Goal: Task Accomplishment & Management: Manage account settings

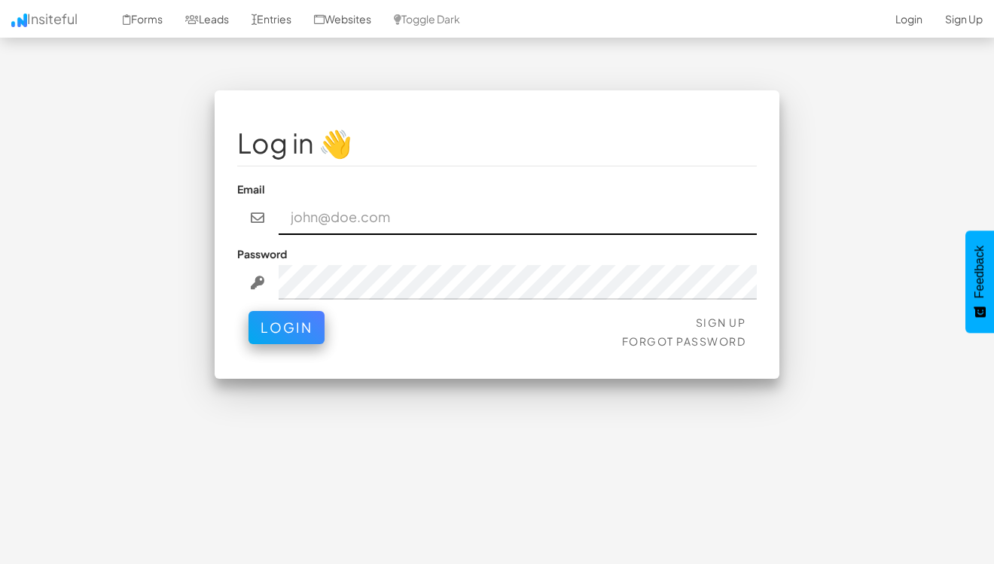
type input "admin@herenow.health"
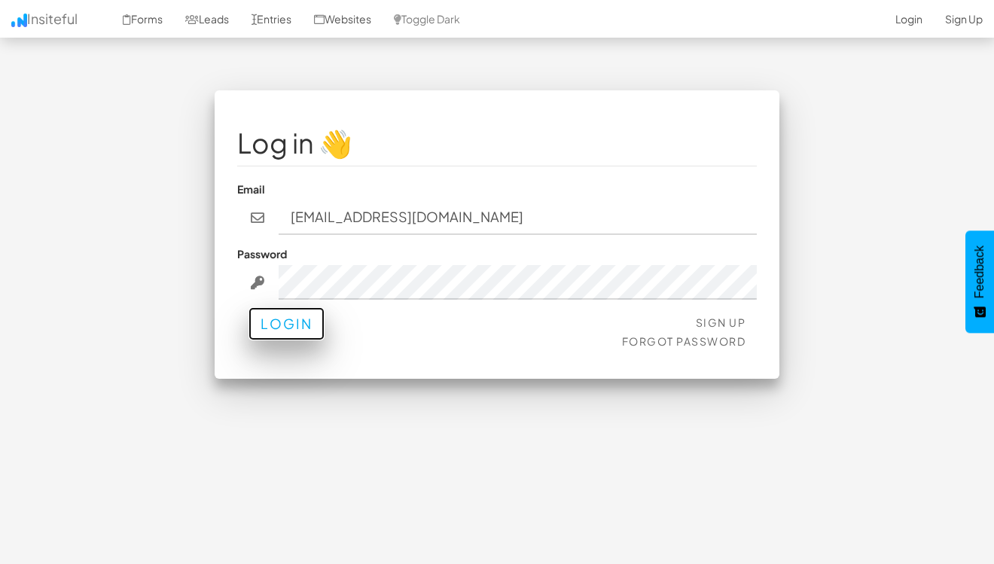
click at [282, 326] on button "Login" at bounding box center [287, 323] width 76 height 33
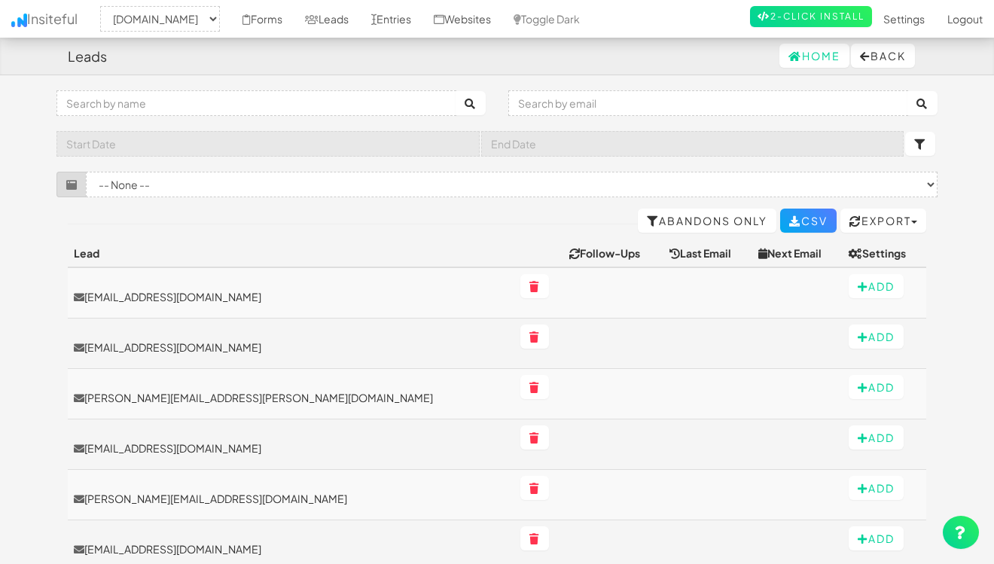
select select "2385"
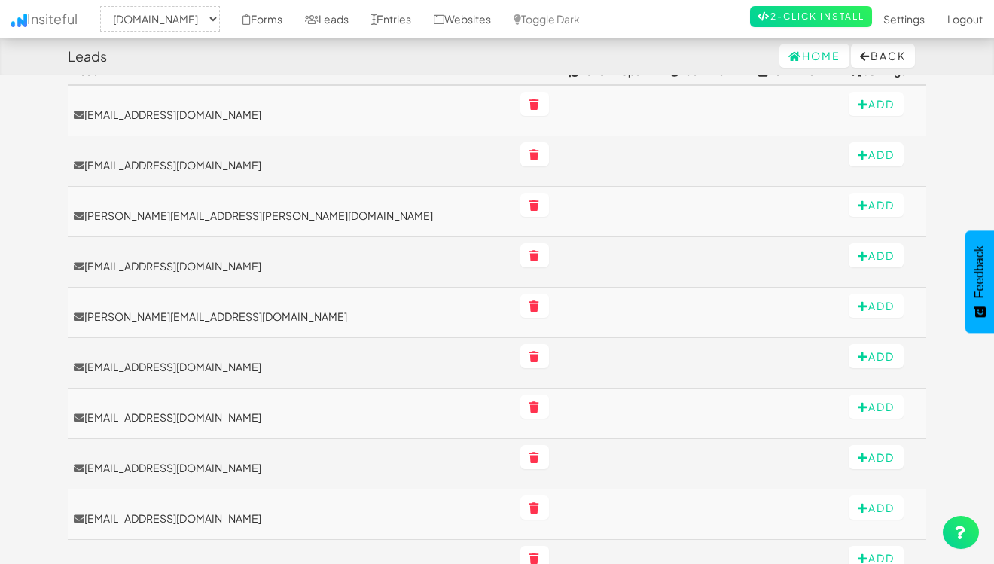
scroll to position [181, 0]
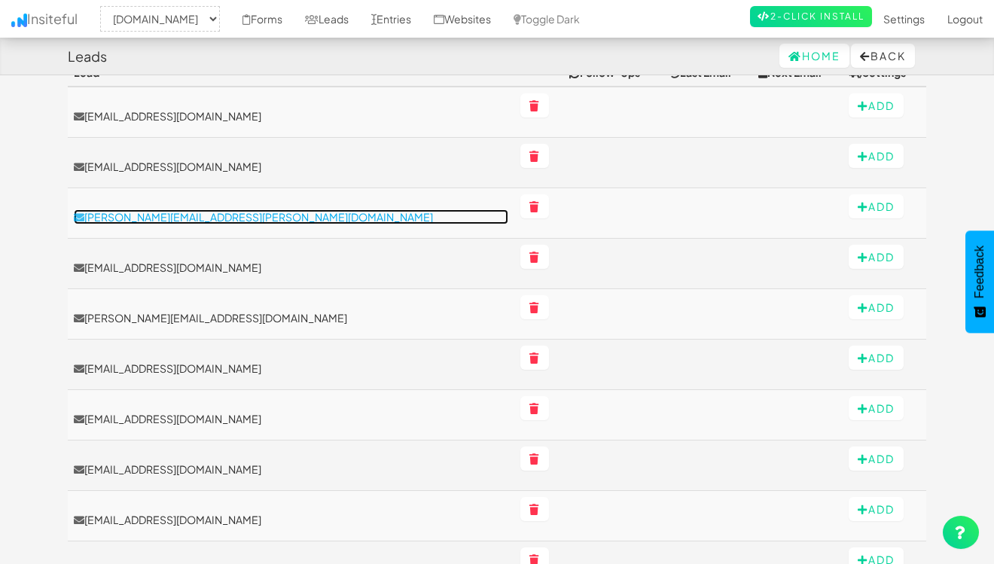
click at [252, 218] on p "[PERSON_NAME][EMAIL_ADDRESS][PERSON_NAME][DOMAIN_NAME]" at bounding box center [291, 216] width 435 height 15
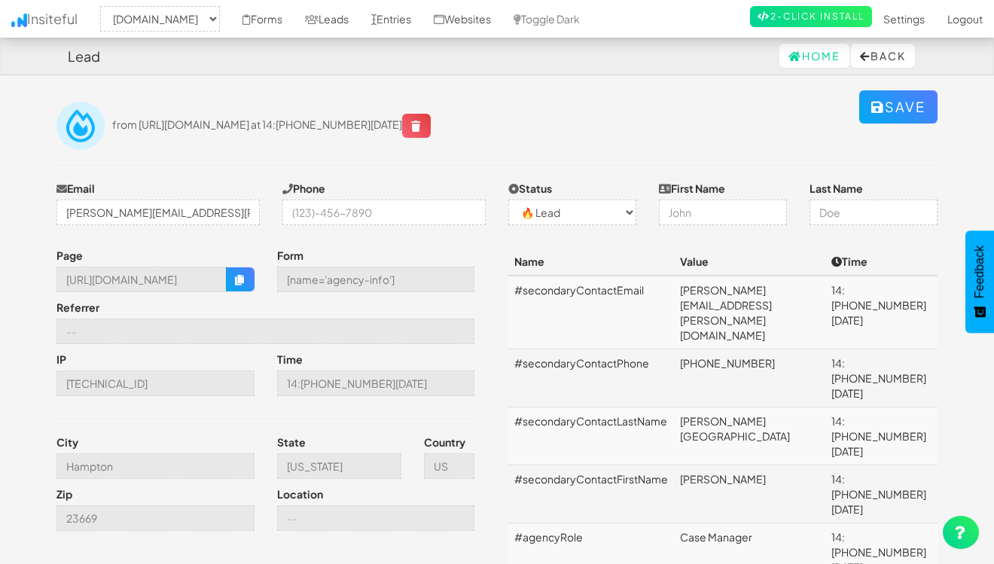
select select "2385"
select select "0"
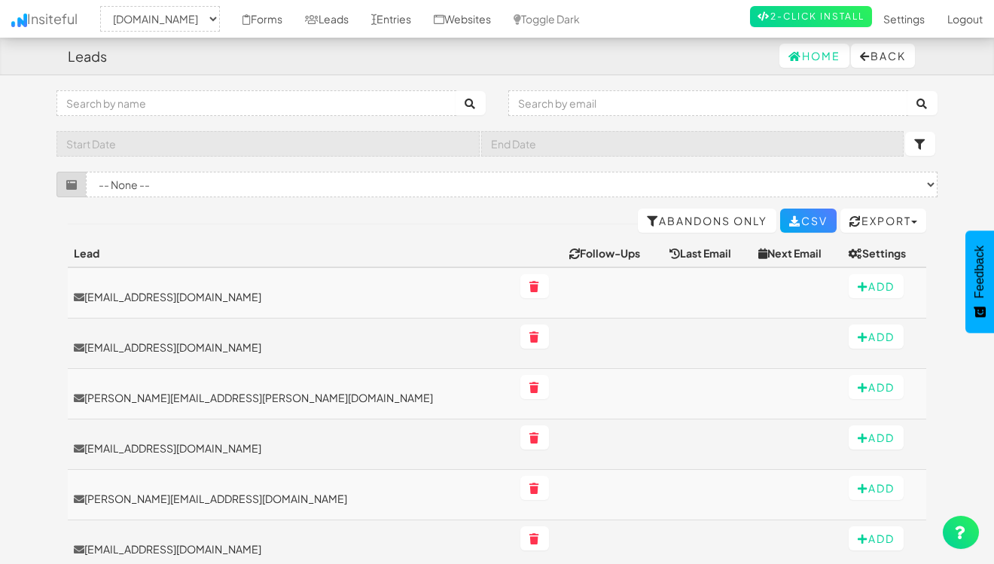
select select "2385"
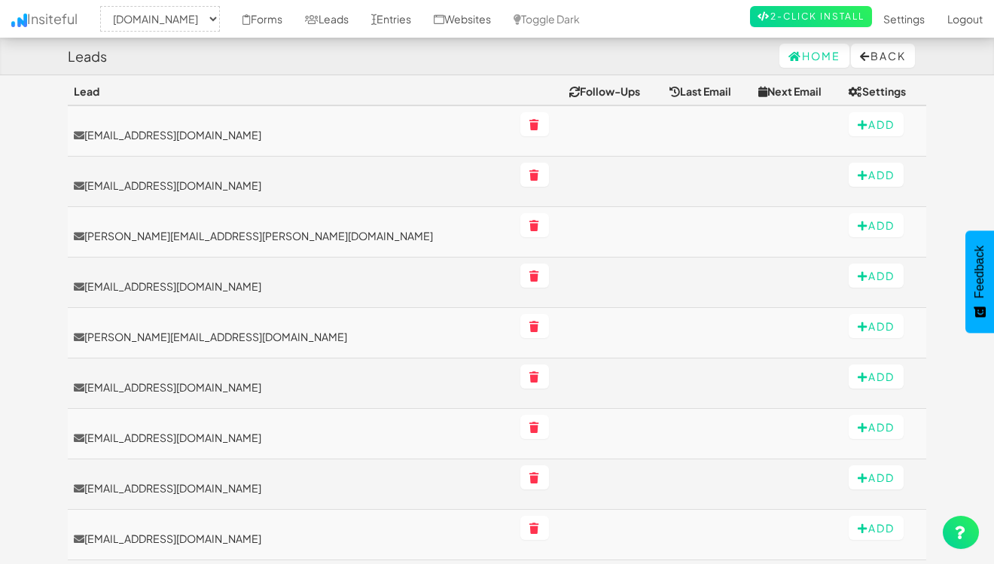
scroll to position [164, 0]
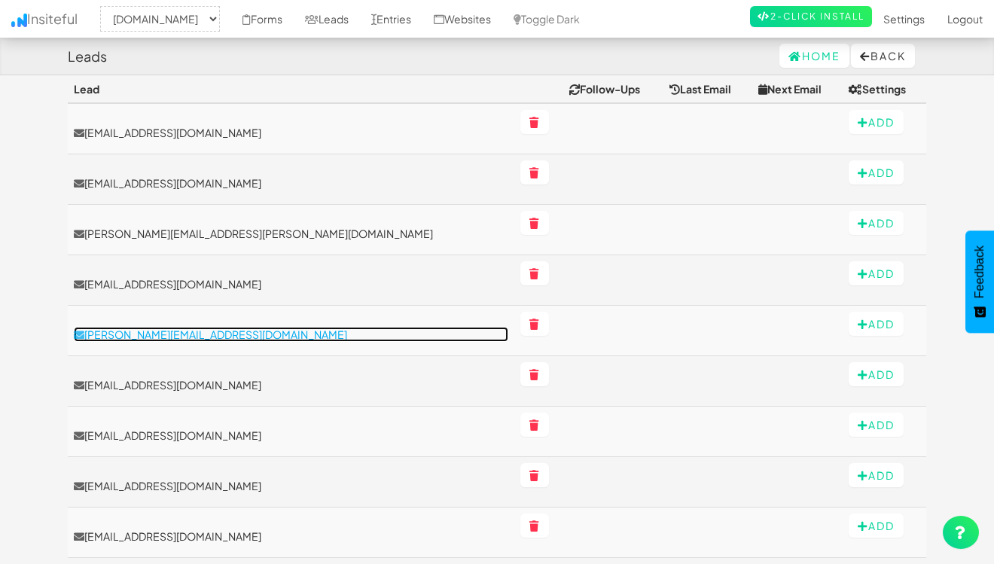
click at [121, 335] on p "janise@savvigirl.com" at bounding box center [291, 334] width 435 height 15
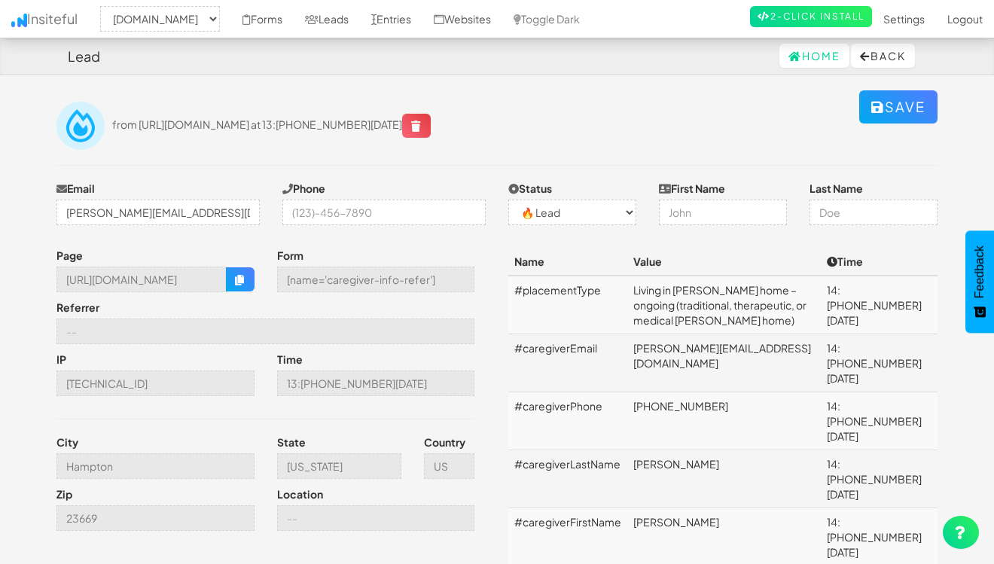
select select "2385"
select select "0"
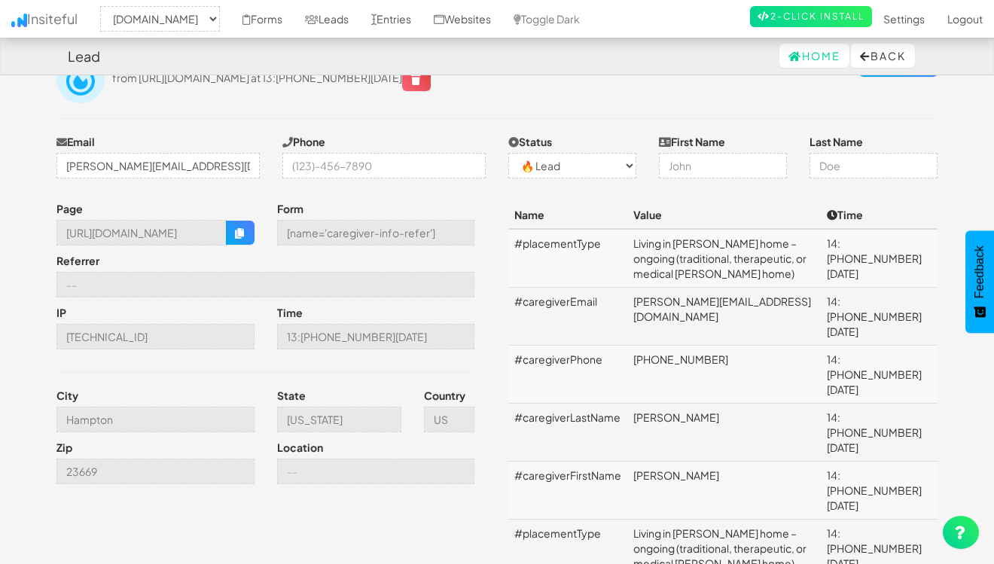
scroll to position [45, 0]
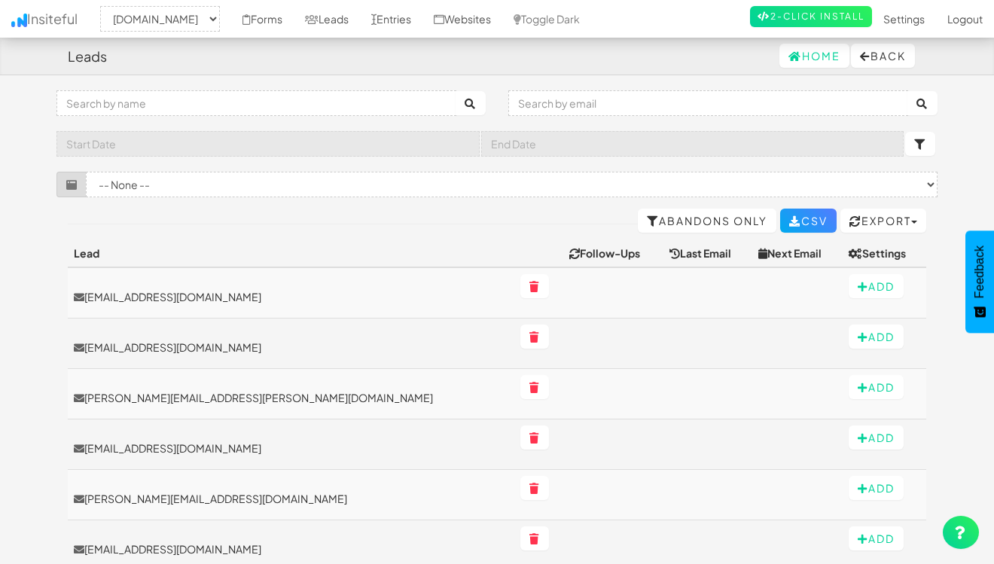
select select "2385"
click at [360, 17] on link "Leads" at bounding box center [327, 19] width 66 height 38
select select "2385"
click at [422, 21] on link "Entries" at bounding box center [391, 19] width 63 height 38
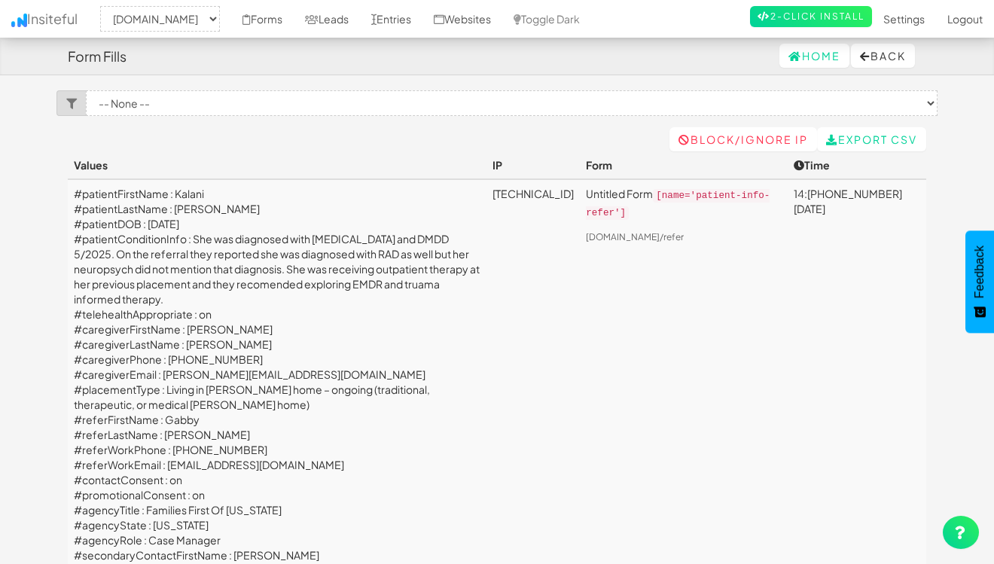
select select "2385"
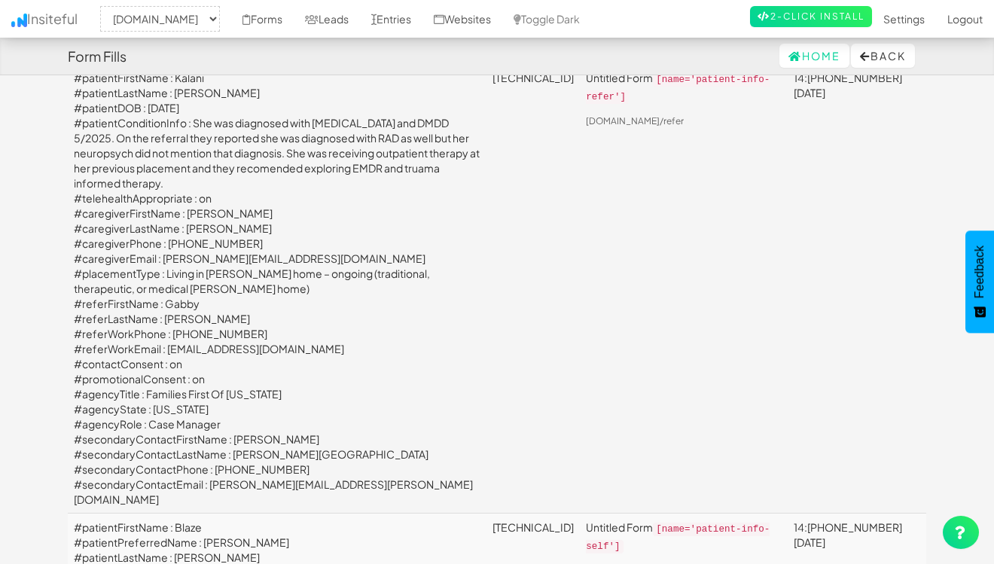
scroll to position [2362, 0]
drag, startPoint x: 707, startPoint y: 154, endPoint x: 738, endPoint y: 139, distance: 34.4
click at [738, 106] on p "Untitled Form [name='patient-info-refer']" at bounding box center [684, 89] width 196 height 35
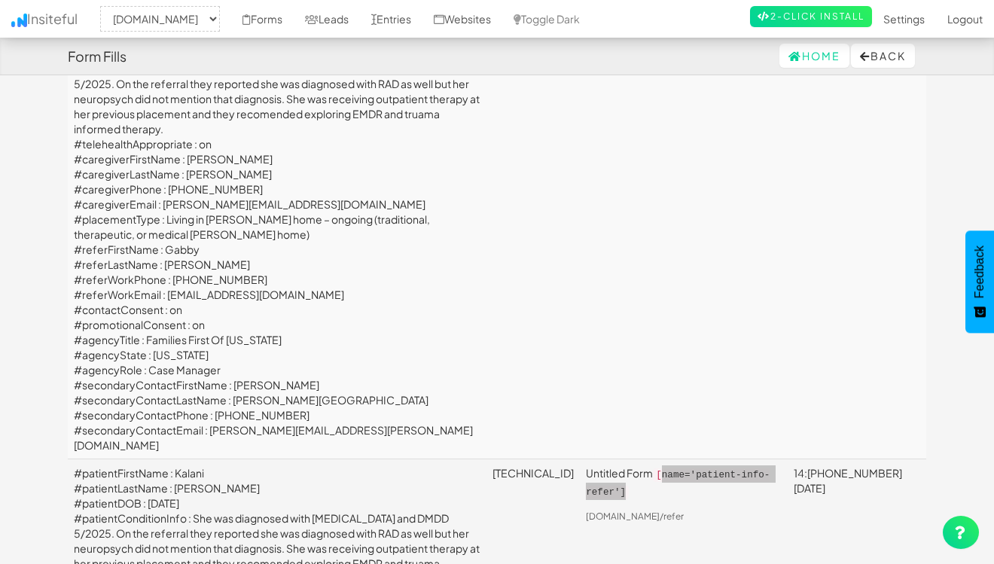
scroll to position [1987, 0]
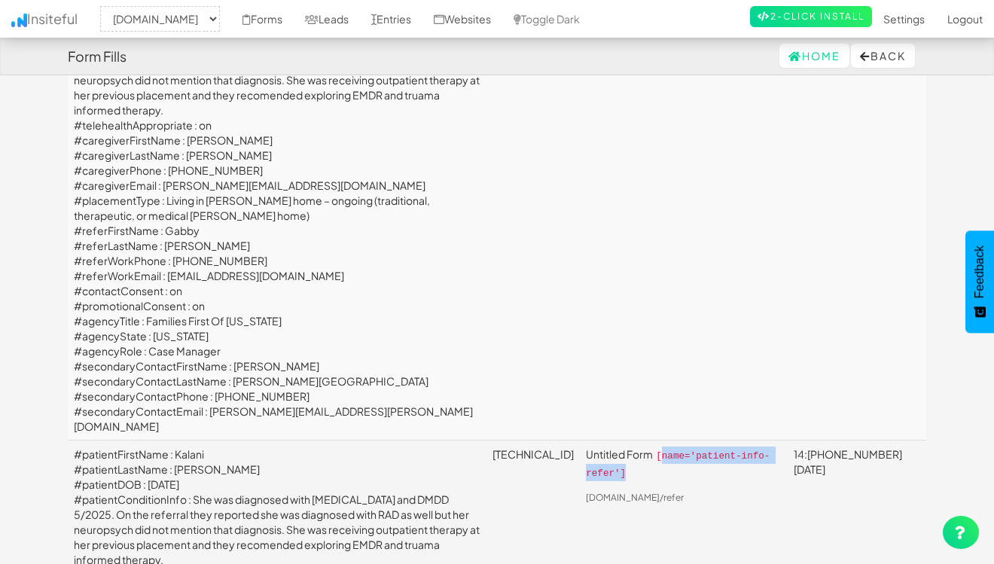
drag, startPoint x: 347, startPoint y: 323, endPoint x: 219, endPoint y: 324, distance: 128.0
click at [219, 324] on td "#patientFirstName : Kalani #patientLastName : [PERSON_NAME] #patientDOB : [DATE…" at bounding box center [277, 216] width 419 height 450
copy td "[DOMAIN_NAME]"
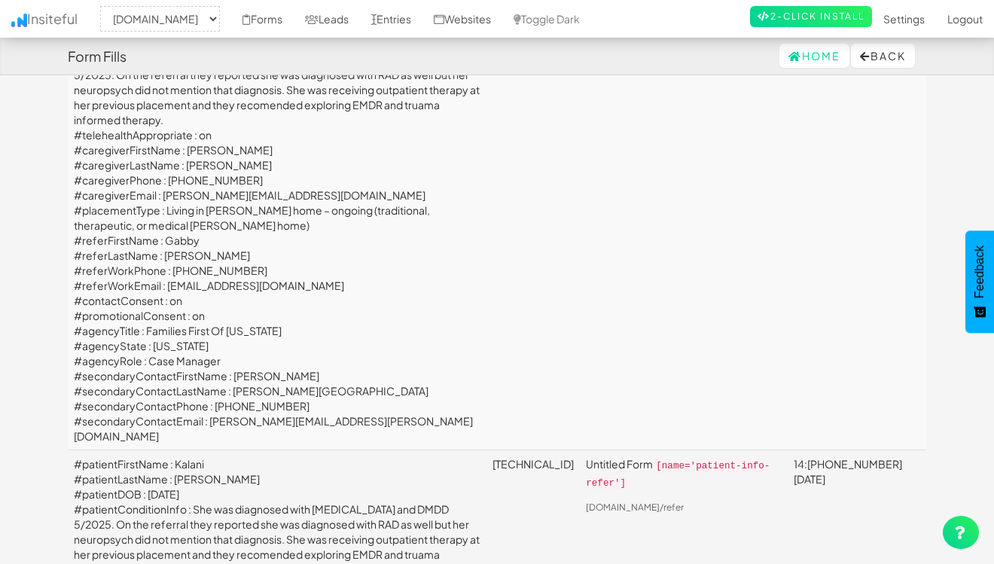
click at [255, 346] on td "#patientFirstName : Kalani #patientLastName : [PERSON_NAME] #patientDOB : [DATE…" at bounding box center [277, 226] width 419 height 450
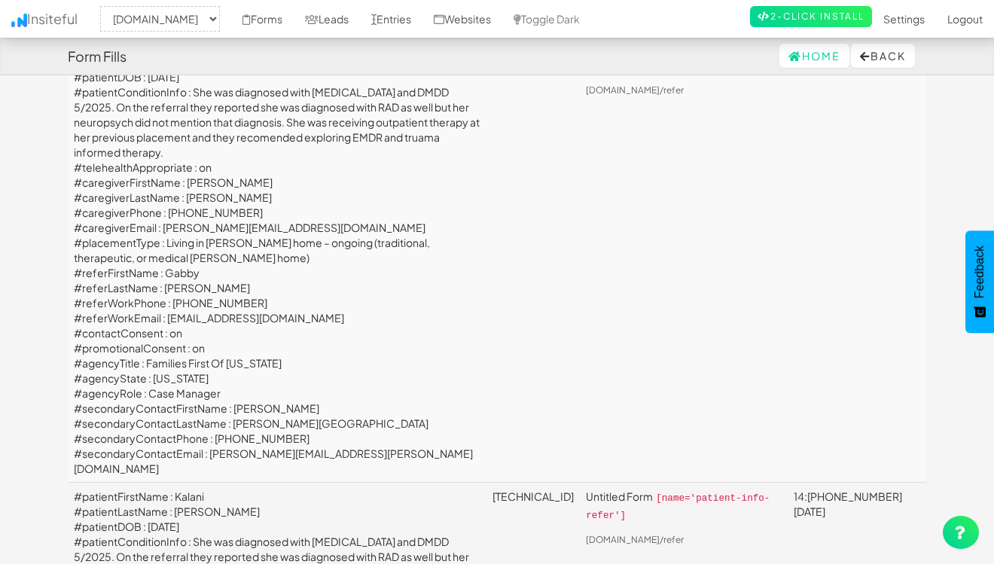
scroll to position [1946, 0]
